Goal: Task Accomplishment & Management: Use online tool/utility

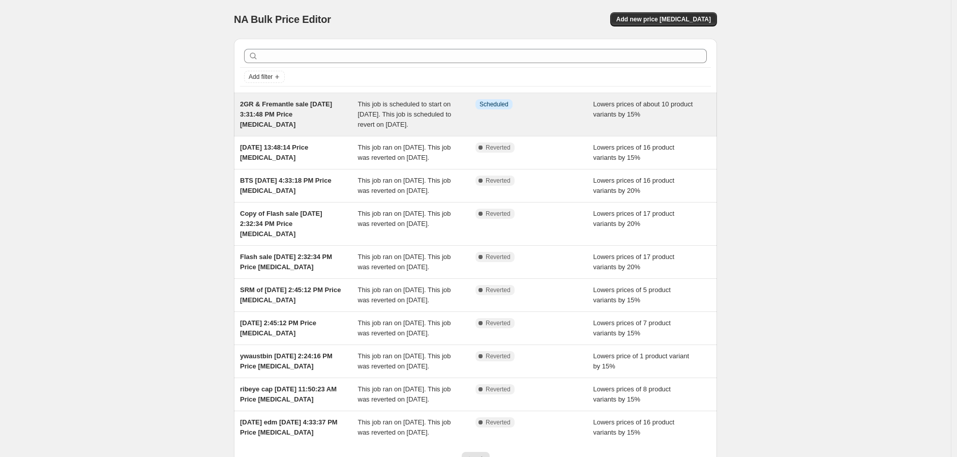
click at [311, 101] on span "2GR & Fremantle sale [DATE] 3:31:48 PM Price [MEDICAL_DATA]" at bounding box center [286, 114] width 92 height 28
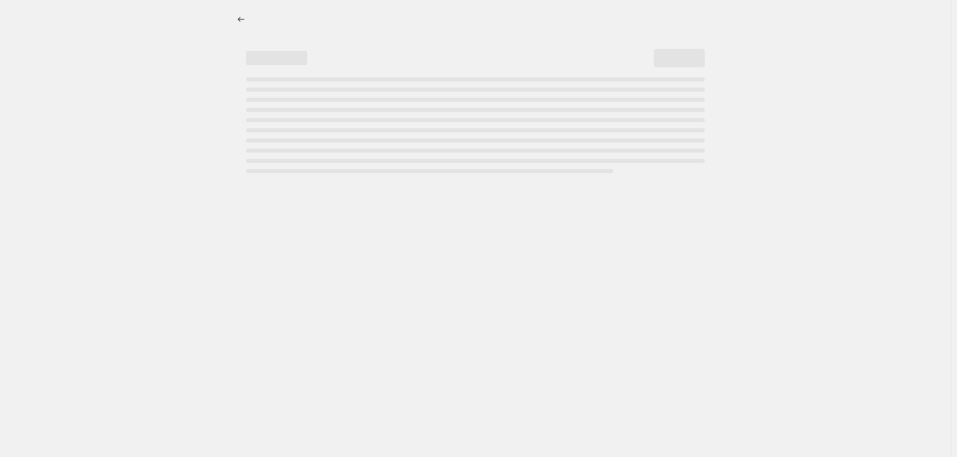
select select "percentage"
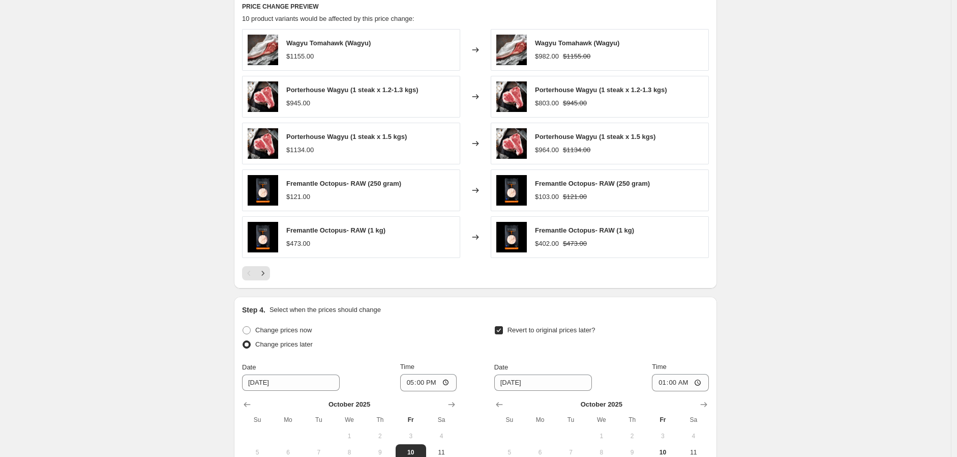
scroll to position [734, 0]
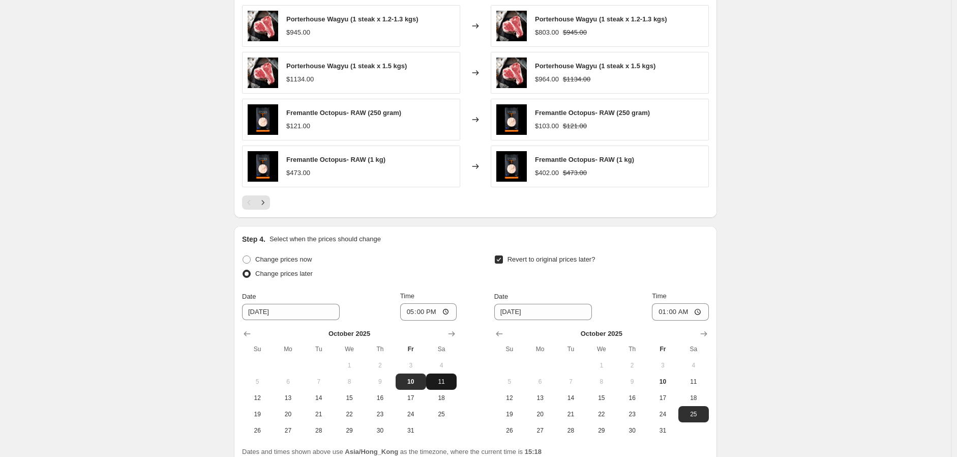
click at [446, 380] on span "11" at bounding box center [441, 381] width 22 height 8
type input "[DATE]"
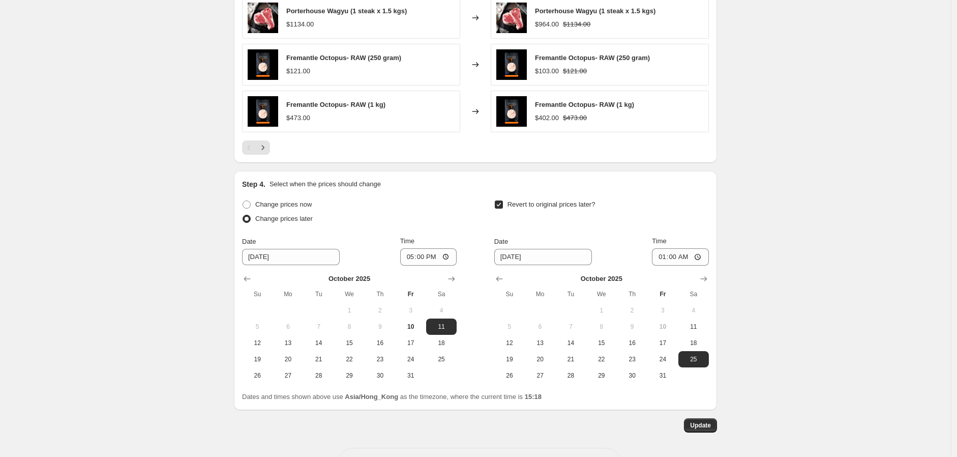
scroll to position [827, 0]
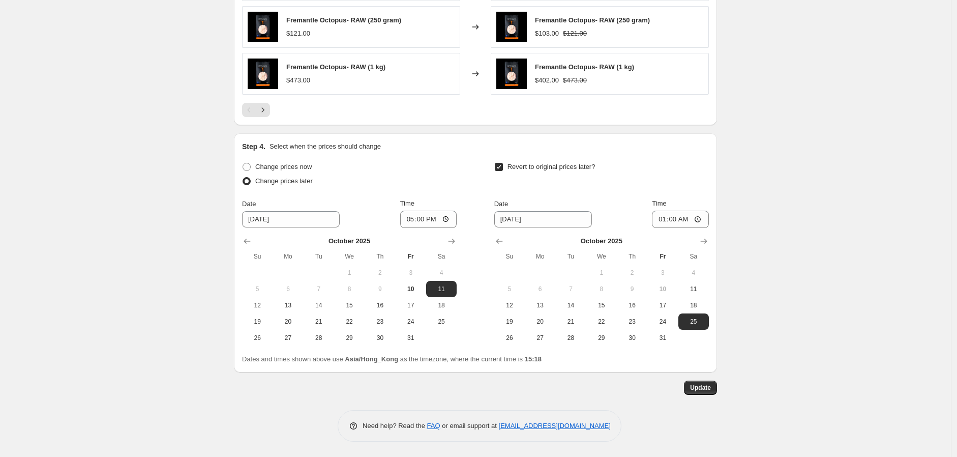
click at [715, 384] on button "Update" at bounding box center [700, 387] width 33 height 14
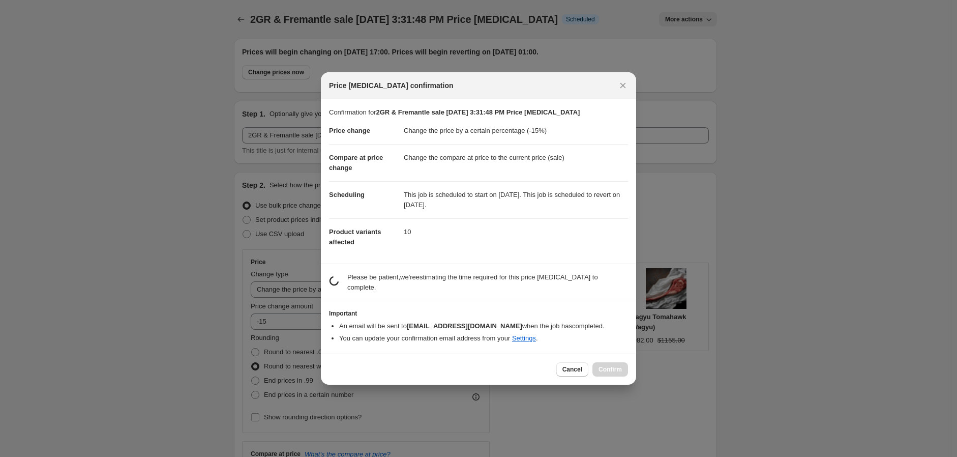
scroll to position [0, 0]
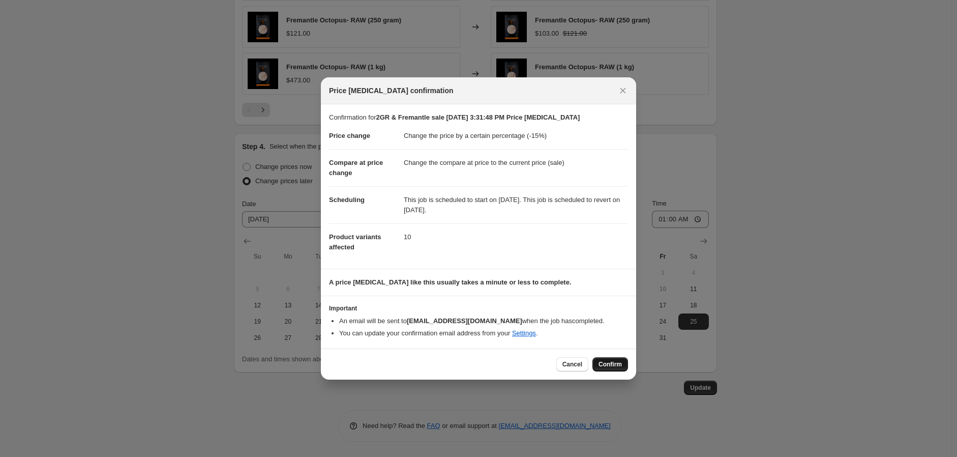
click at [618, 361] on span "Confirm" at bounding box center [610, 364] width 23 height 8
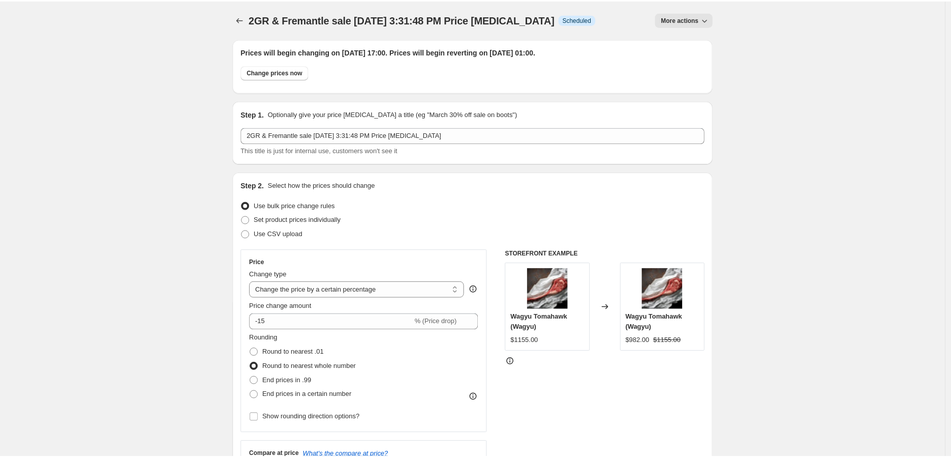
scroll to position [827, 0]
